Goal: Task Accomplishment & Management: Use online tool/utility

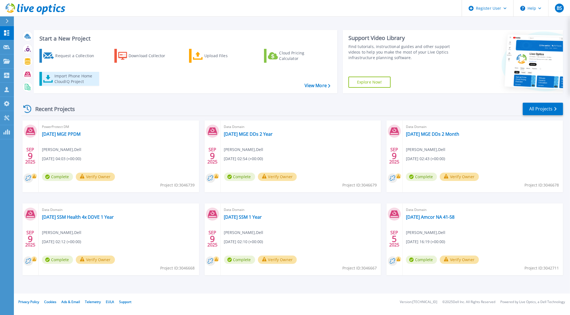
click at [62, 78] on div "Import Phone Home CloudIQ Project" at bounding box center [75, 78] width 43 height 11
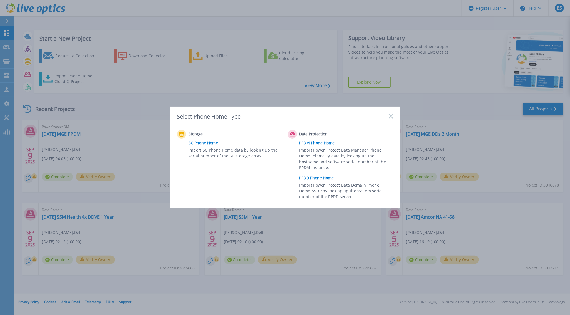
click at [313, 178] on link "PPDD Phone Home" at bounding box center [347, 178] width 97 height 8
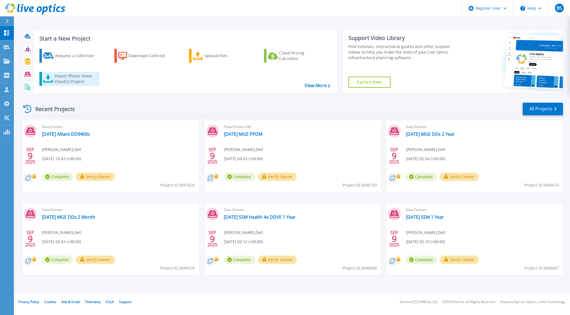
click at [74, 76] on div "Import Phone Home CloudIQ Project" at bounding box center [75, 78] width 43 height 11
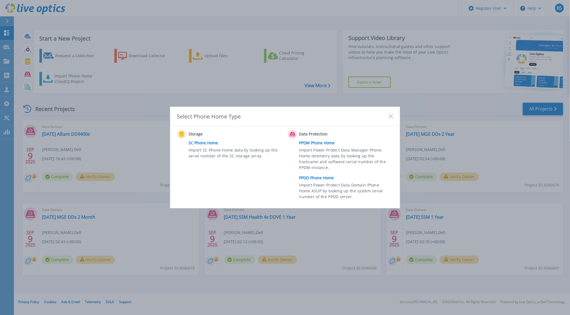
click at [317, 177] on link "PPDD Phone Home" at bounding box center [347, 178] width 97 height 8
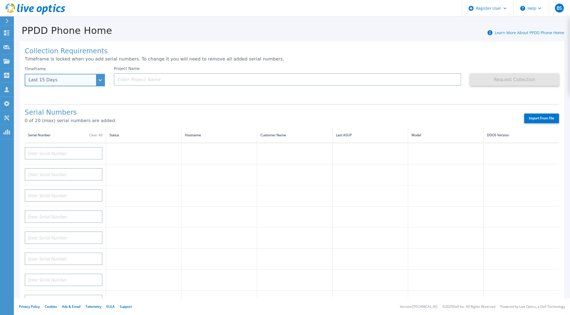
click at [101, 80] on div "Last 15 Days" at bounding box center [65, 80] width 80 height 13
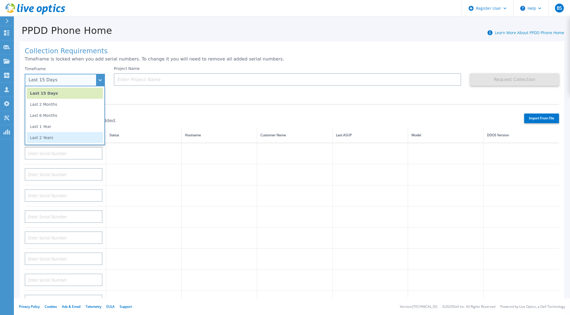
click at [58, 139] on li "Last 2 Years" at bounding box center [65, 137] width 76 height 11
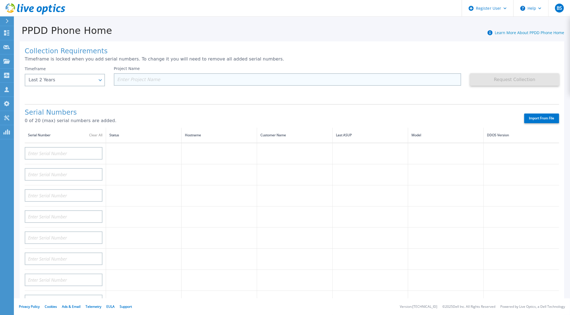
click at [135, 80] on input at bounding box center [288, 79] width 348 height 13
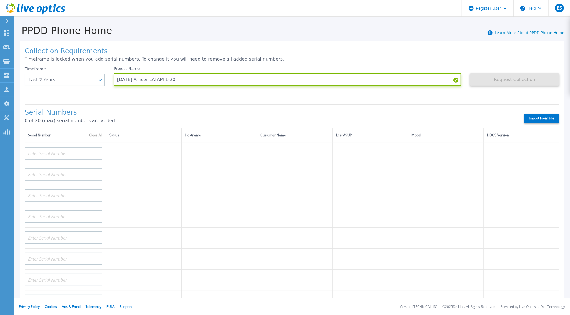
type input "2025.09.09 Amcor LATAM 1-20"
click at [524, 119] on label "Import From File" at bounding box center [541, 119] width 35 height 10
click at [0, 0] on input "Import From File" at bounding box center [0, 0] width 0 height 0
type input "DE300224115139"
type input "DE300224600082"
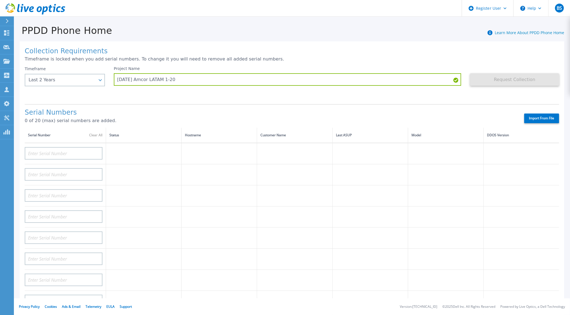
type input "DE300224520755"
type input "DE300225000044"
type input "DE300224116371"
type input "DE300224115140"
type input "DE300225000113"
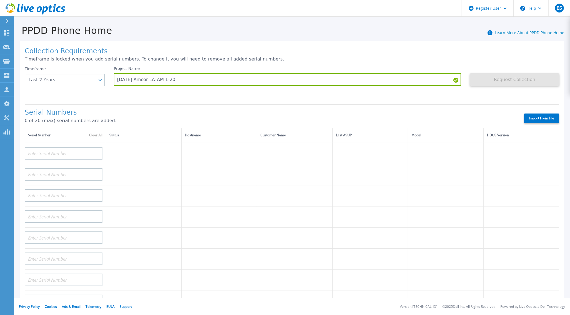
type input "DE300224600083"
type input "DE300224520754"
type input "DE300224600074"
type input "DE300224600084"
type input "DE300224520484"
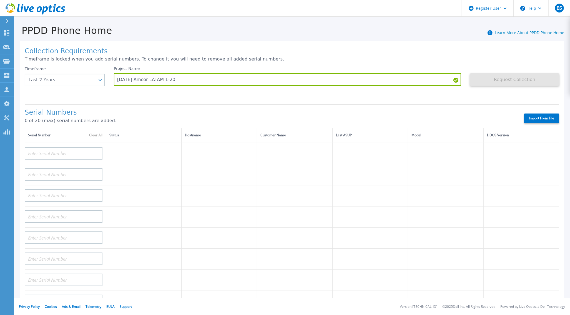
type input "DE300224600080"
type input "DE300223106140"
type input "DE300225000120"
type input "DE300224317698"
type input "DE300224115142"
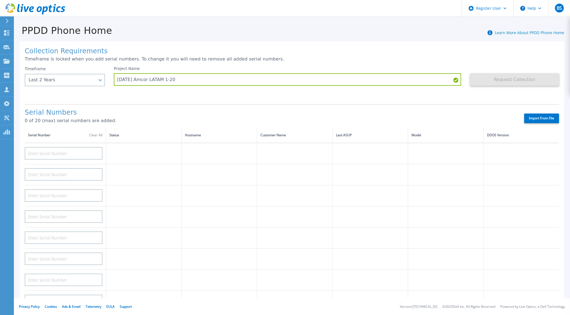
type input "DE300223106143"
type input "DE300224317479"
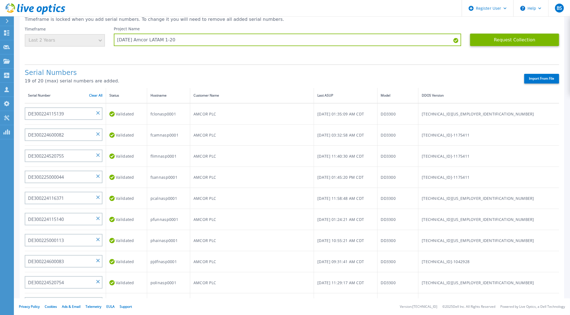
scroll to position [40, 0]
click at [504, 38] on button "Request Collection" at bounding box center [514, 39] width 89 height 13
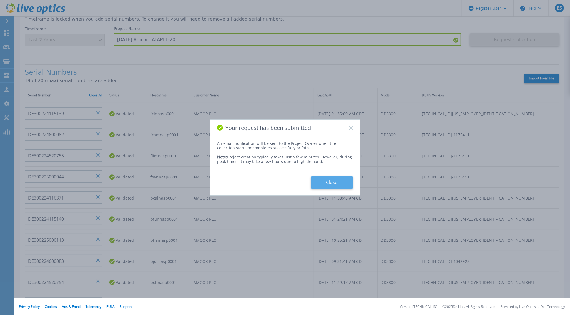
click at [339, 180] on button "Close" at bounding box center [332, 182] width 42 height 13
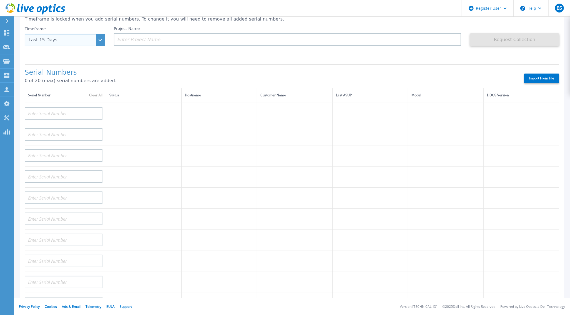
click at [101, 40] on div "Last 15 Days" at bounding box center [65, 40] width 80 height 13
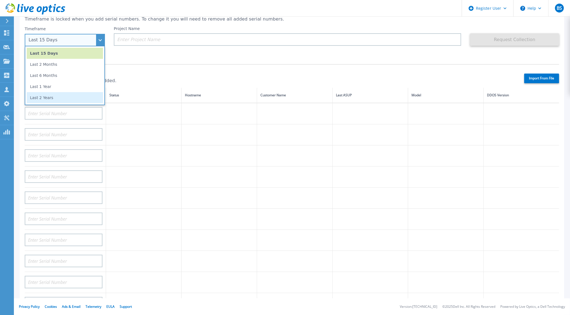
click at [71, 97] on li "Last 2 Years" at bounding box center [65, 97] width 76 height 11
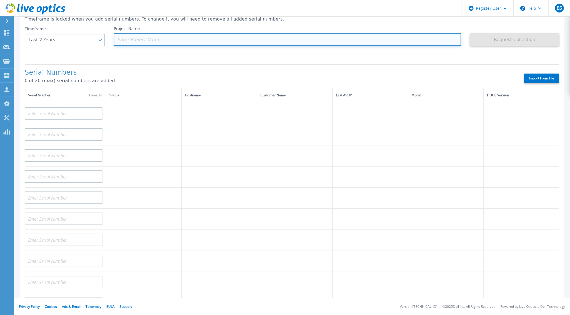
click at [142, 39] on input at bounding box center [288, 39] width 348 height 13
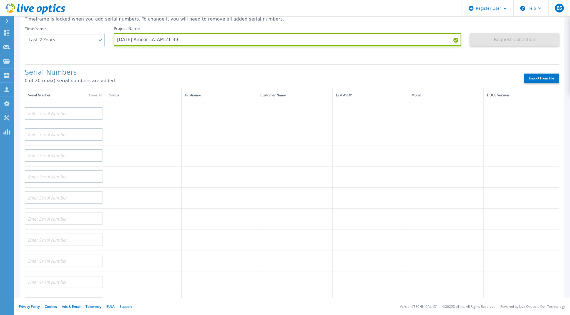
type input "2025.09.09 Amcor LATAM 21-39"
click at [531, 76] on label "Import From File" at bounding box center [541, 79] width 35 height 10
click at [0, 0] on input "Import From File" at bounding box center [0, 0] width 0 height 0
type input "DE300231400083"
type input "DE300232500240"
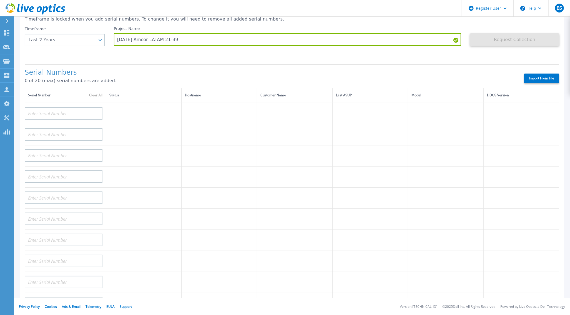
type input "DE300232500237"
type input "DE300232500239"
type input "DE300232500241"
type input "DE300232500242"
type input "DE300232500235"
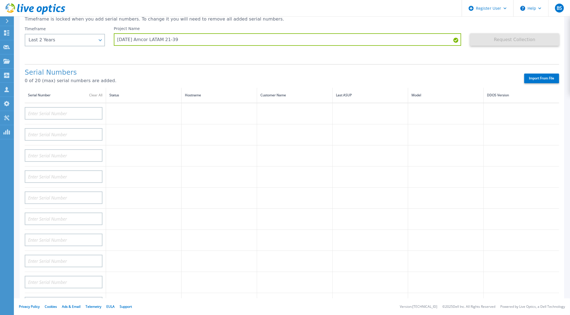
type input "DE300232500238"
type input "DE300231400080"
type input "DE300231400078"
type input "DE300231400079"
type input "DE300231400077"
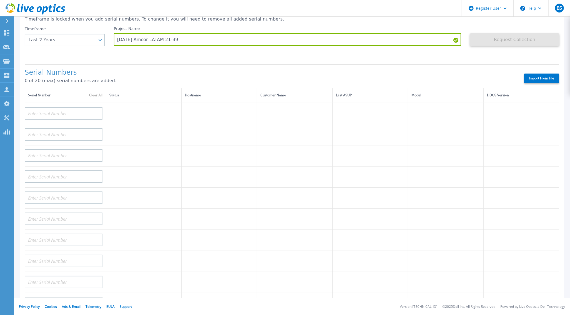
type input "DE300231400081"
type input "DE300231600799"
type input "DE300231600811"
type input "DE300231600814"
type input "DE300231700273"
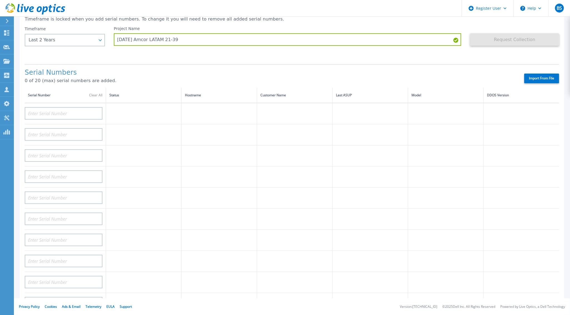
type input "DE300231700261"
type input "DE300231600796"
type input "DE300242400258"
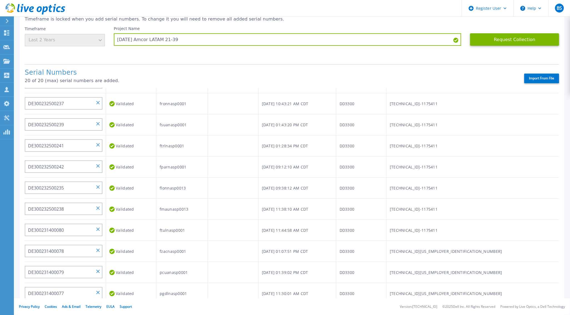
scroll to position [0, 0]
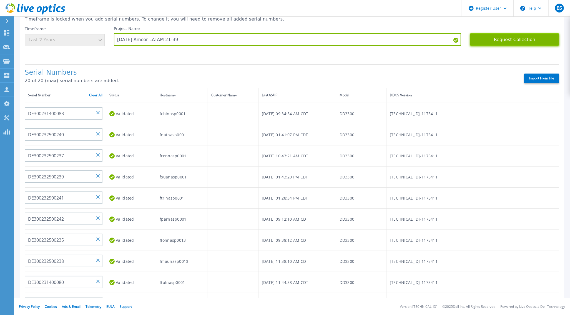
click at [493, 37] on button "Request Collection" at bounding box center [514, 39] width 89 height 13
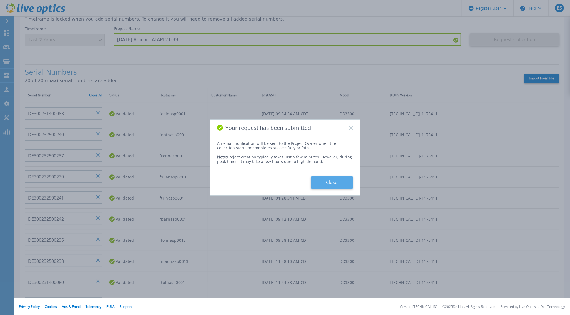
click at [334, 179] on button "Close" at bounding box center [332, 182] width 42 height 13
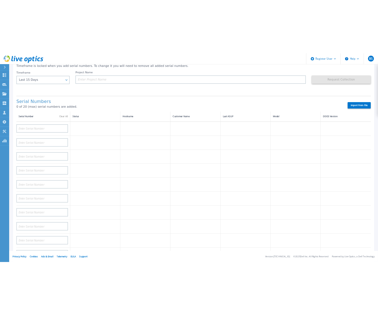
scroll to position [40, 0]
